Goal: Transaction & Acquisition: Book appointment/travel/reservation

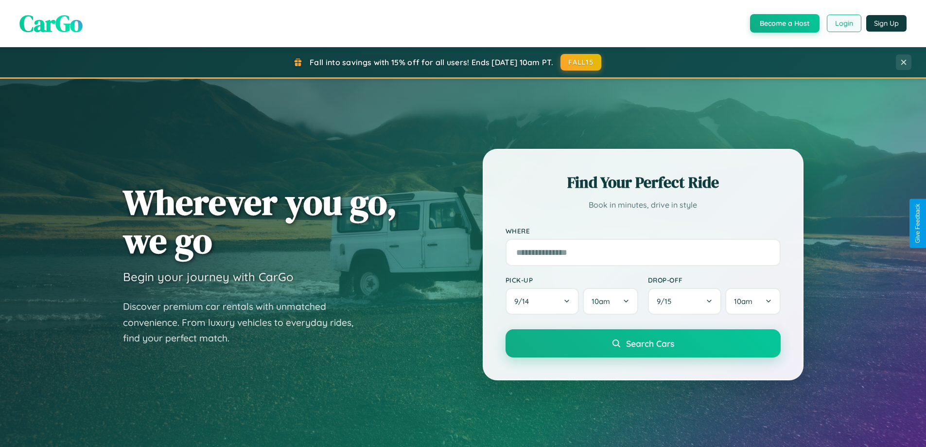
click at [844, 23] on button "Login" at bounding box center [844, 24] width 35 height 18
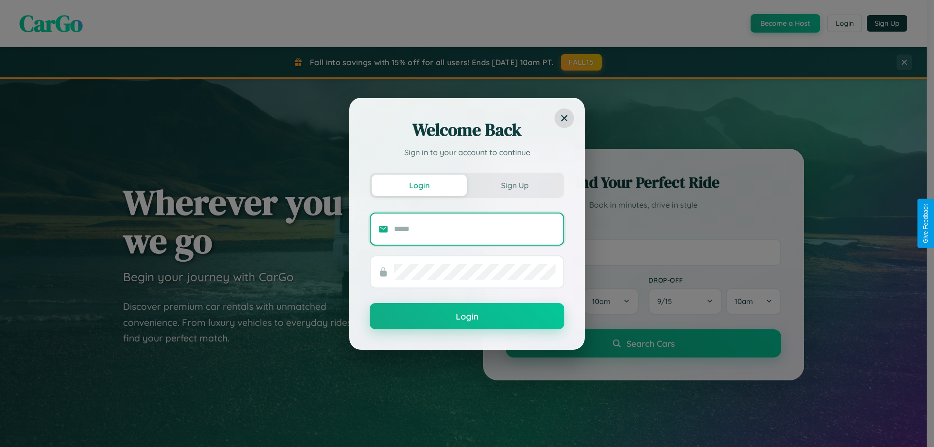
click at [475, 229] on input "text" at bounding box center [474, 229] width 161 height 16
type input "**********"
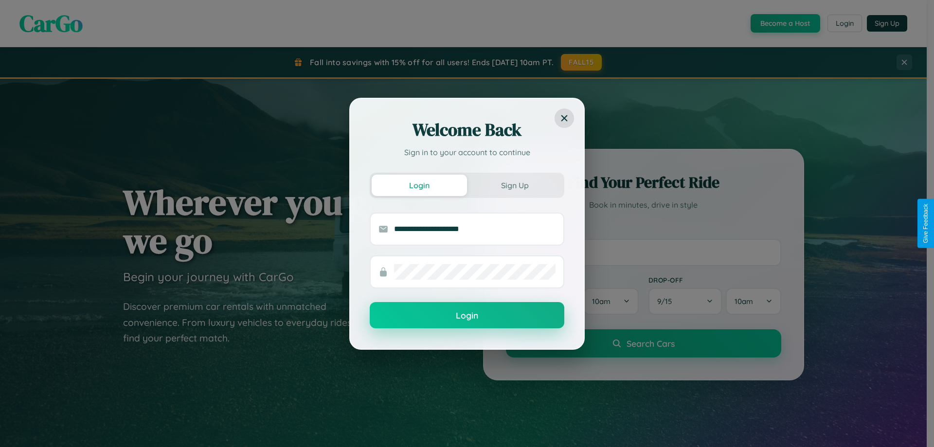
click at [467, 316] on button "Login" at bounding box center [467, 315] width 195 height 26
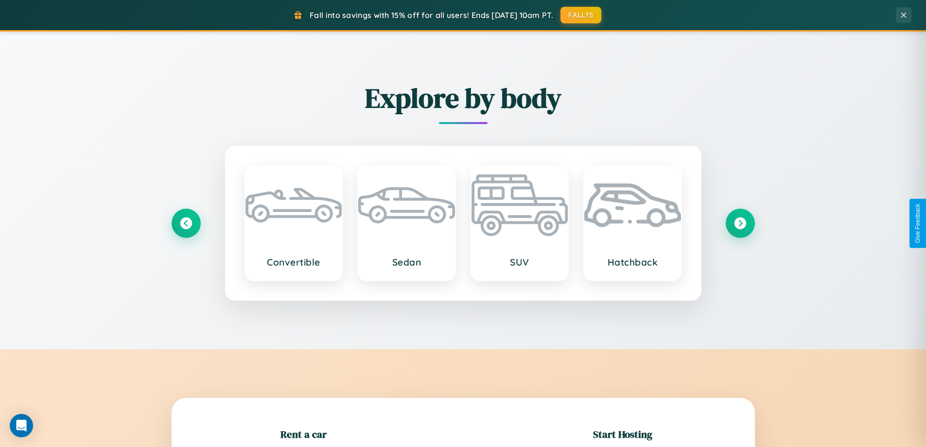
scroll to position [210, 0]
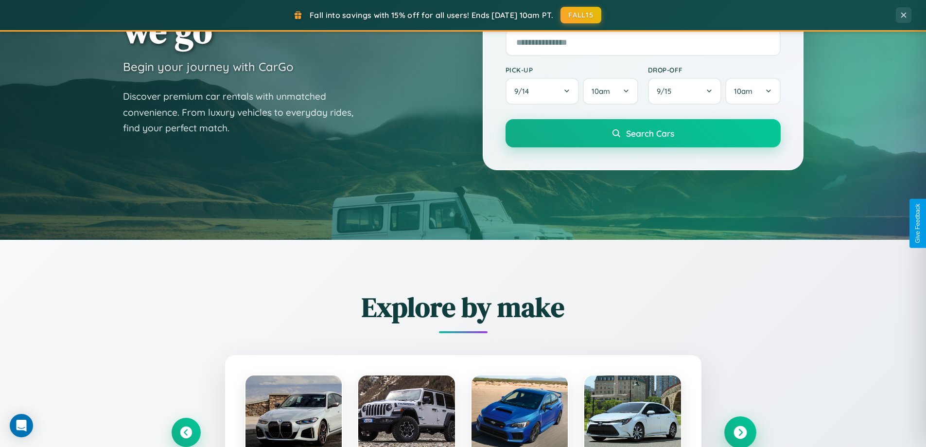
click at [740, 432] on icon at bounding box center [740, 432] width 13 height 13
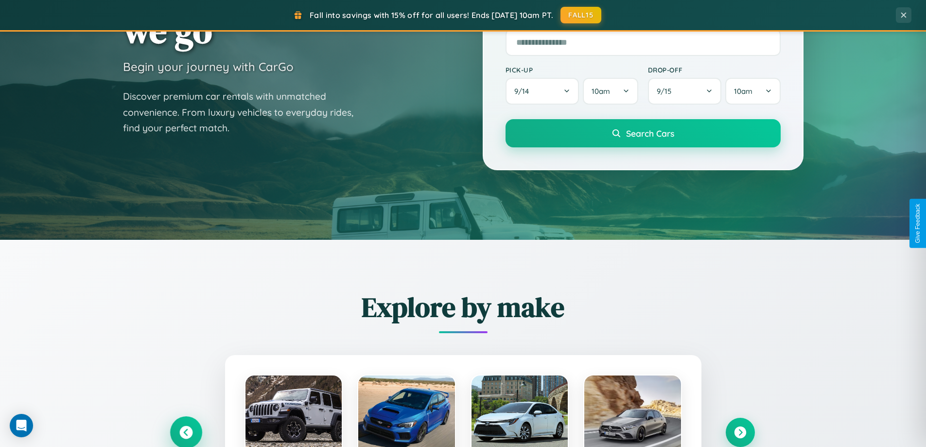
click at [186, 432] on icon at bounding box center [185, 432] width 13 height 13
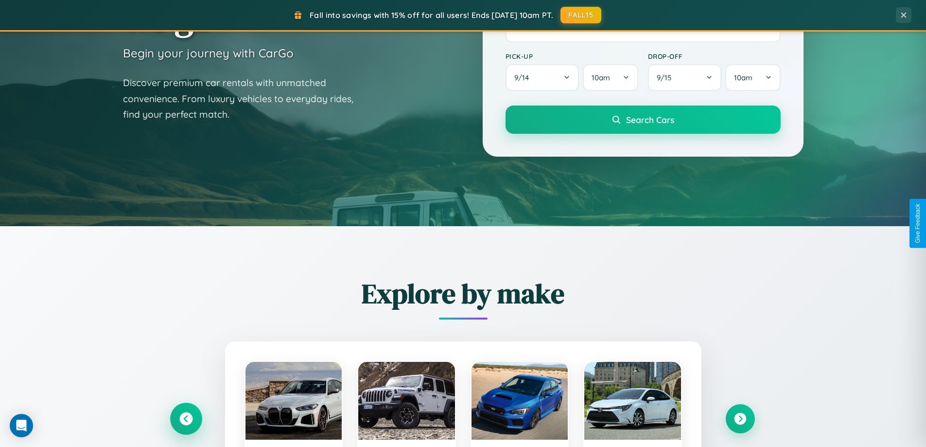
scroll to position [1562, 0]
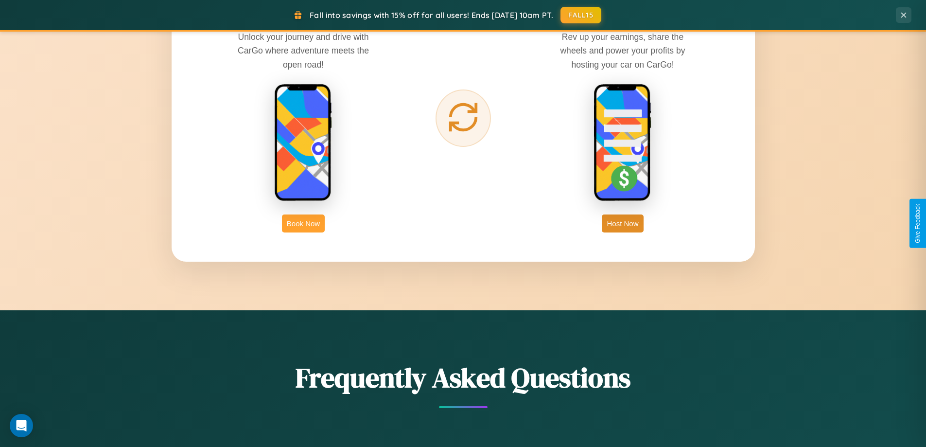
click at [303, 223] on button "Book Now" at bounding box center [303, 223] width 43 height 18
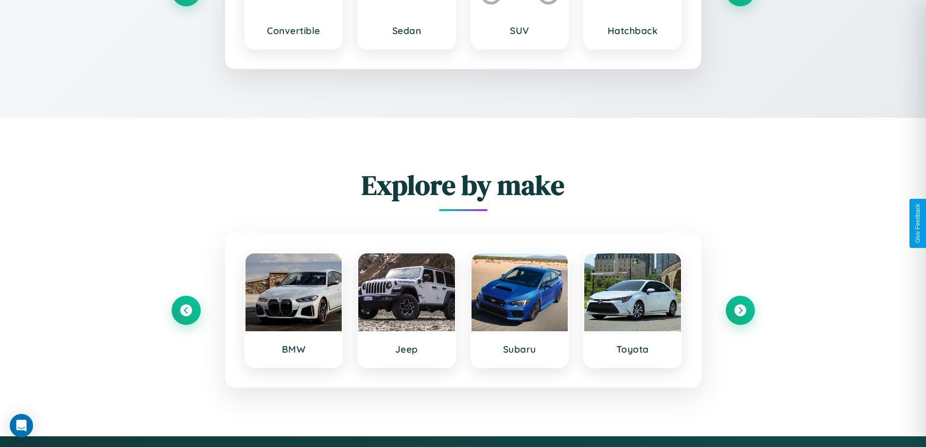
scroll to position [0, 22]
type input "*********"
